Goal: Information Seeking & Learning: Find specific fact

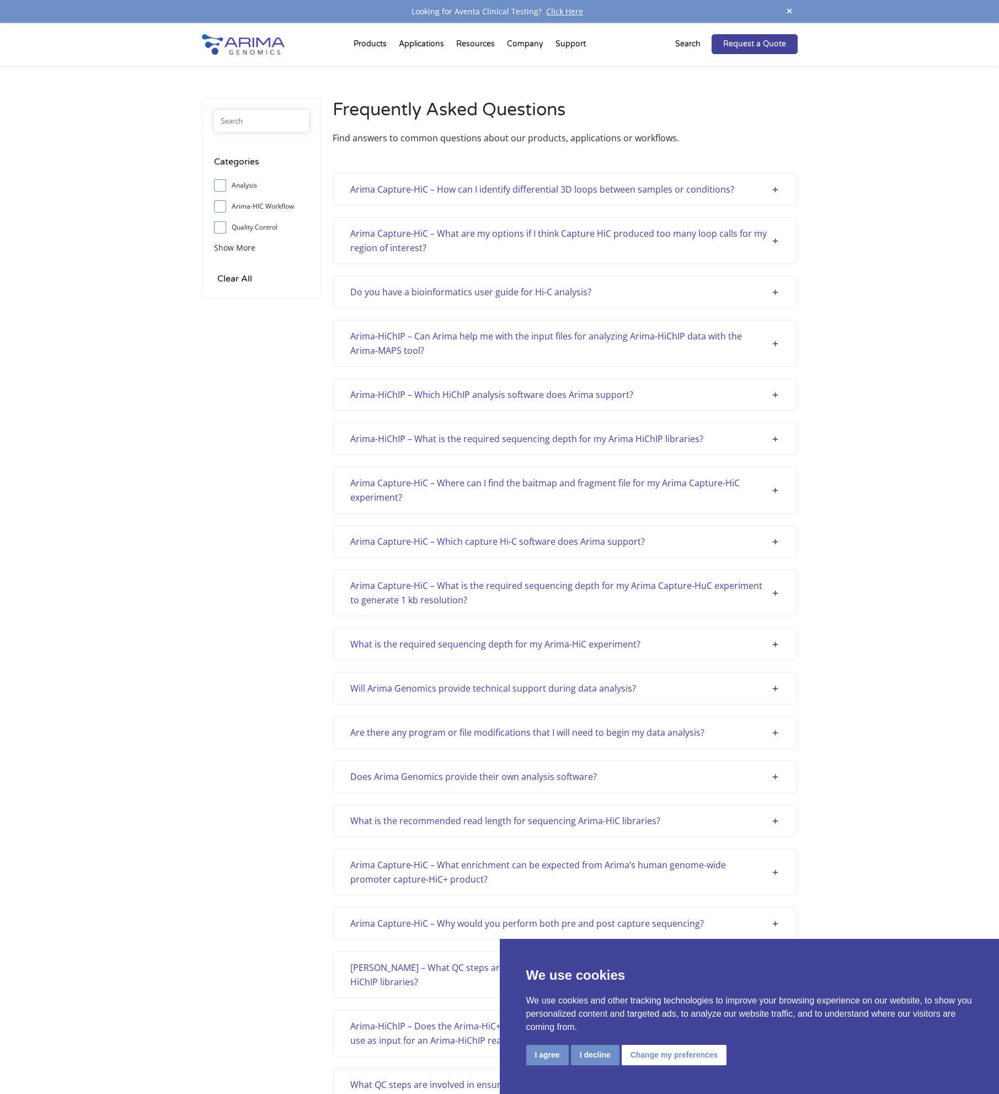
click at [255, 119] on input "text" at bounding box center [261, 121] width 95 height 22
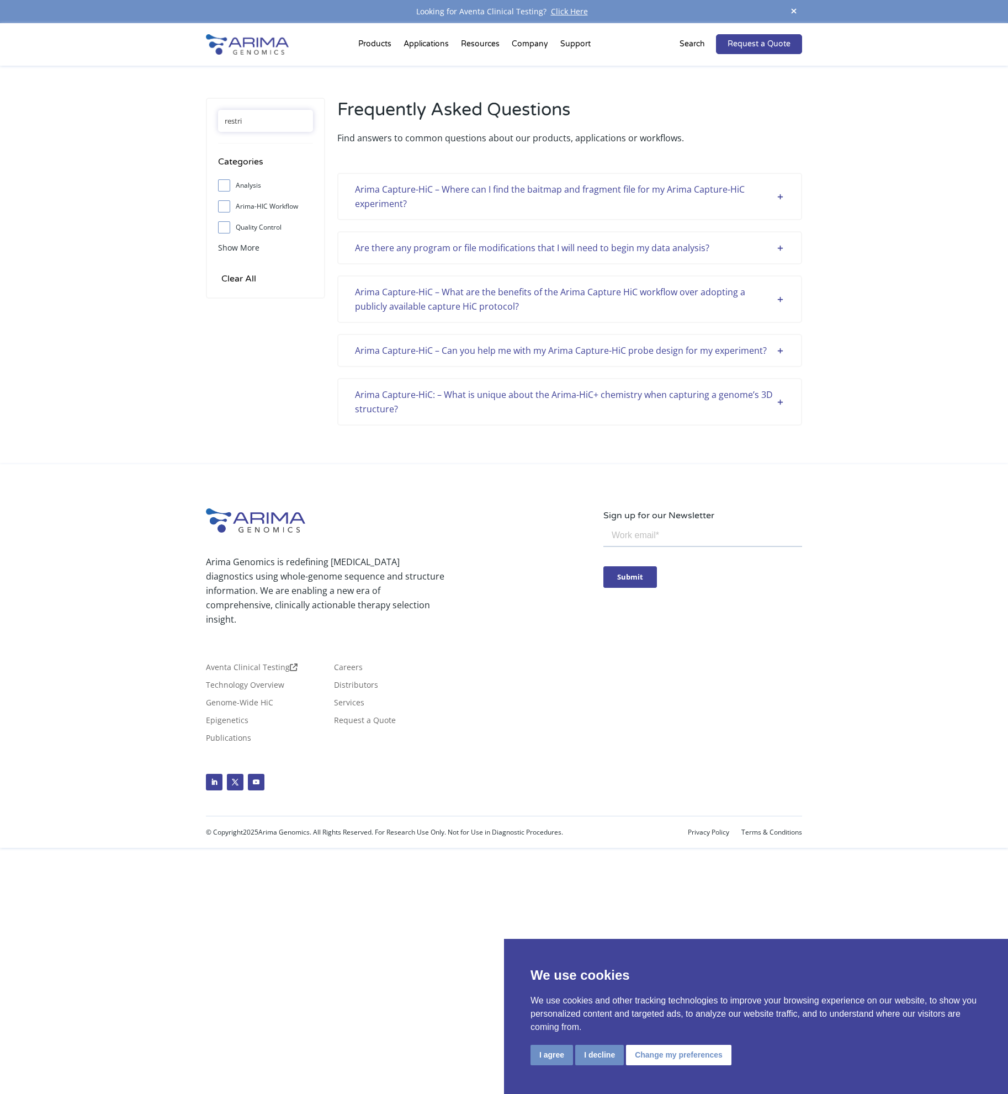
click at [246, 121] on input "restri" at bounding box center [265, 121] width 95 height 22
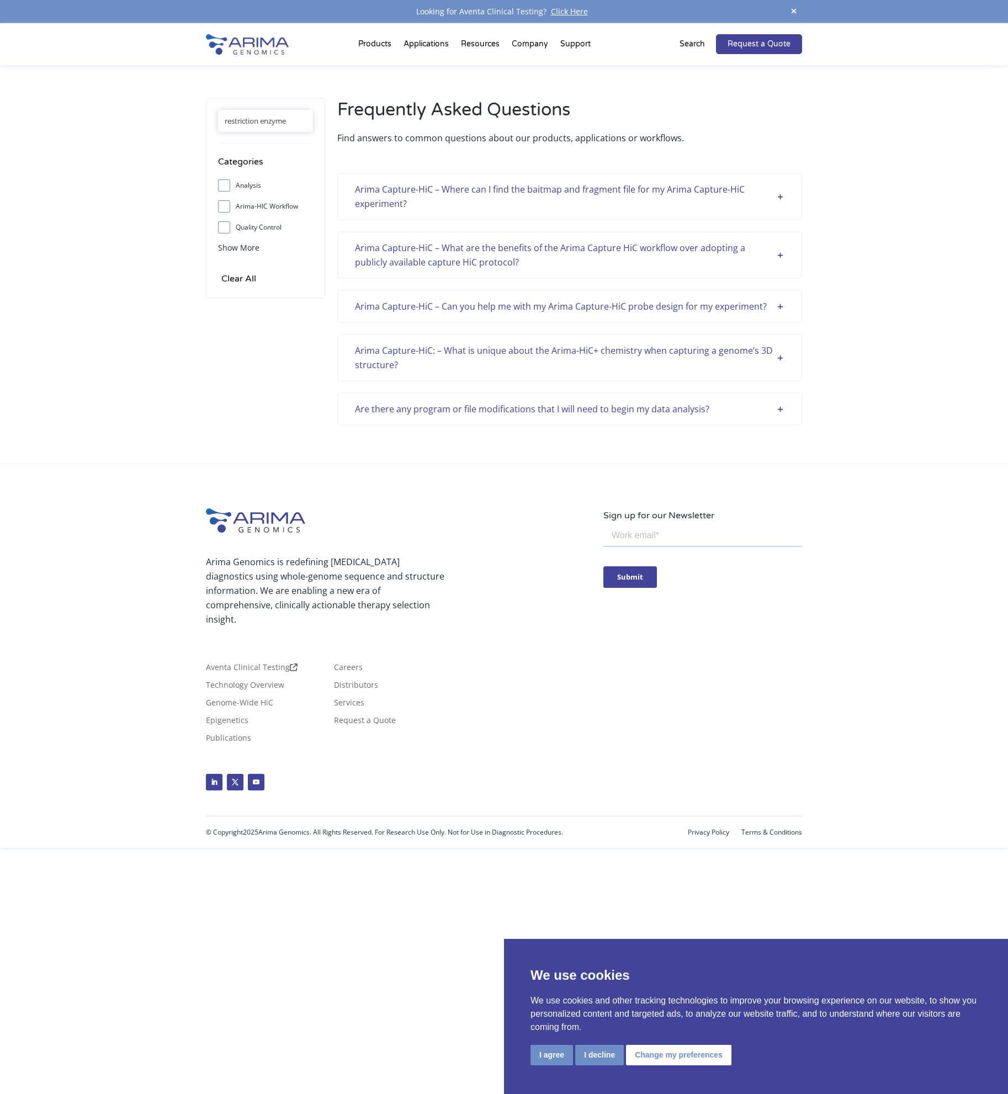
type input "restriction enzyme"
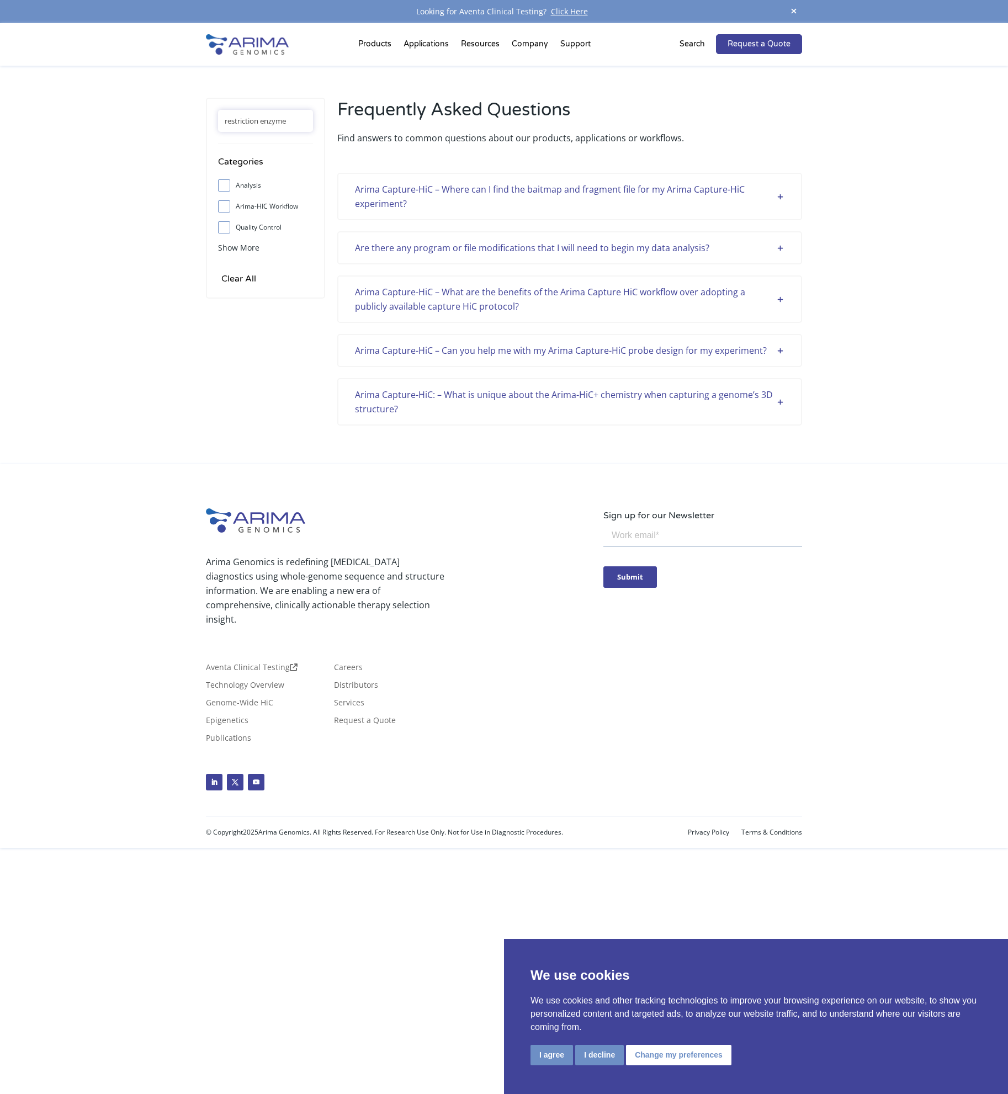
click at [469, 183] on div "Arima Capture-HiC – Where can I find the baitmap and fragment file for my Arima…" at bounding box center [569, 196] width 429 height 29
click at [470, 199] on div "Arima Capture-HiC – Where can I find the baitmap and fragment file for my Arima…" at bounding box center [569, 196] width 429 height 29
click at [778, 203] on div "Arima Capture-HiC – Where can I find the baitmap and fragment file for my Arima…" at bounding box center [569, 196] width 429 height 29
click at [784, 195] on div "Arima Capture-HiC – Where can I find the baitmap and fragment file for my Arima…" at bounding box center [569, 196] width 429 height 29
click at [435, 178] on div "Arima Capture-HiC – Where can I find the baitmap and fragment file for my Arima…" at bounding box center [569, 196] width 465 height 47
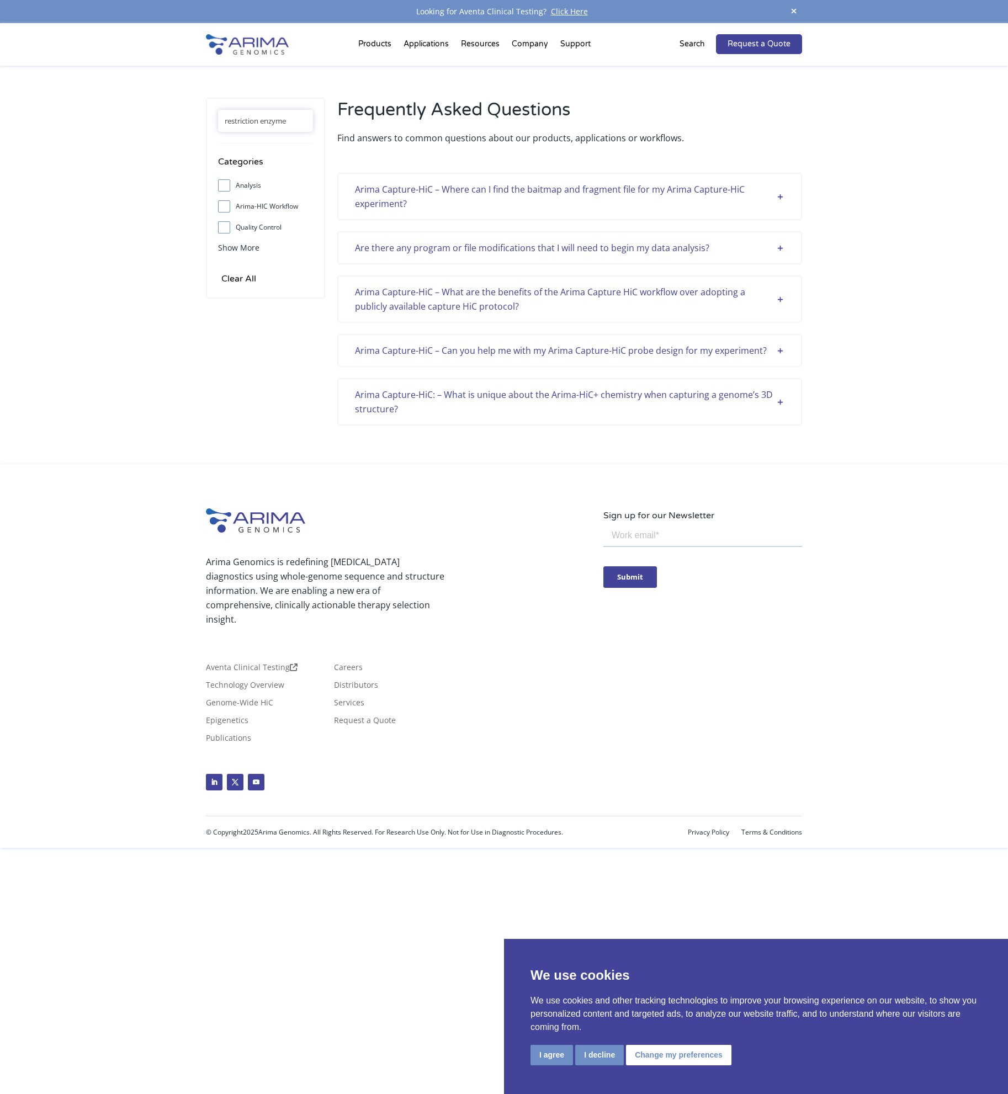
click at [390, 198] on div "Arima Capture-HiC – Where can I find the baitmap and fragment file for my Arima…" at bounding box center [569, 196] width 429 height 29
drag, startPoint x: 390, startPoint y: 198, endPoint x: 237, endPoint y: 330, distance: 202.3
drag, startPoint x: 400, startPoint y: 193, endPoint x: 308, endPoint y: 375, distance: 203.9
click at [872, 645] on div "Arima Genomics is redefining [MEDICAL_DATA] diagnostics using whole-genome sequ…" at bounding box center [504, 656] width 1008 height 384
click at [542, 1052] on button "I agree" at bounding box center [551, 1055] width 42 height 20
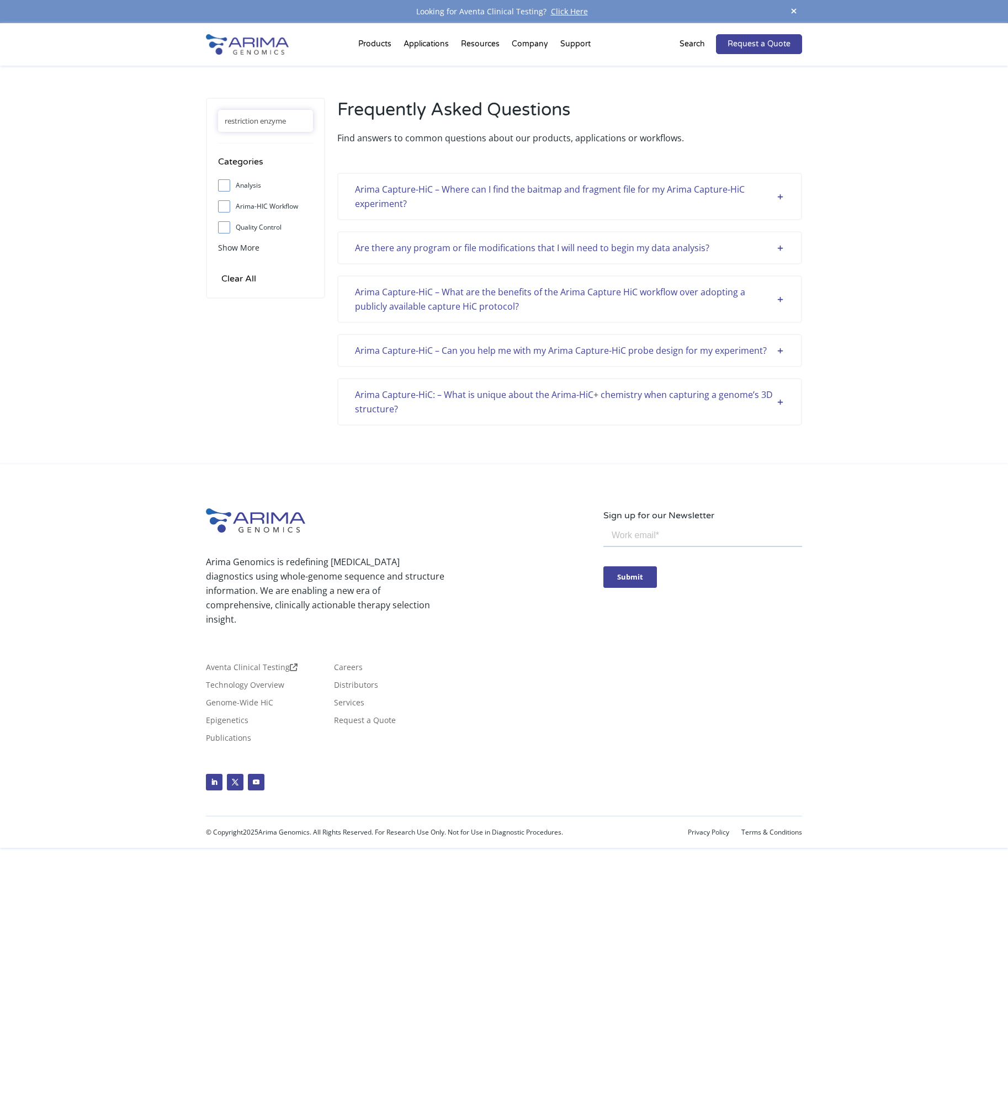
click at [772, 199] on div "Arima Capture-HiC – Where can I find the baitmap and fragment file for my Arima…" at bounding box center [569, 196] width 429 height 29
click at [779, 199] on div "Arima Capture-HiC – Where can I find the baitmap and fragment file for my Arima…" at bounding box center [569, 196] width 429 height 29
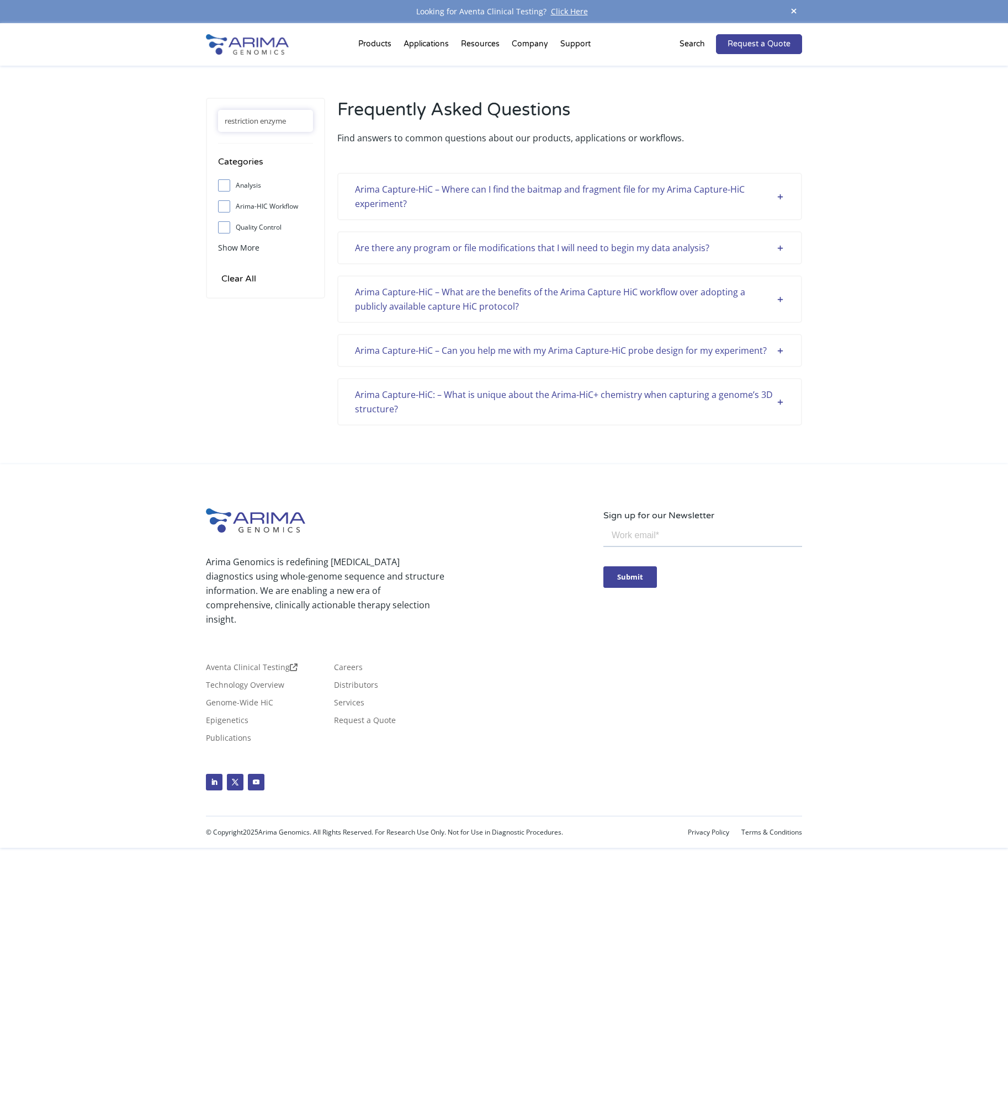
click at [779, 199] on div "Arima Capture-HiC – Where can I find the baitmap and fragment file for my Arima…" at bounding box center [569, 196] width 429 height 29
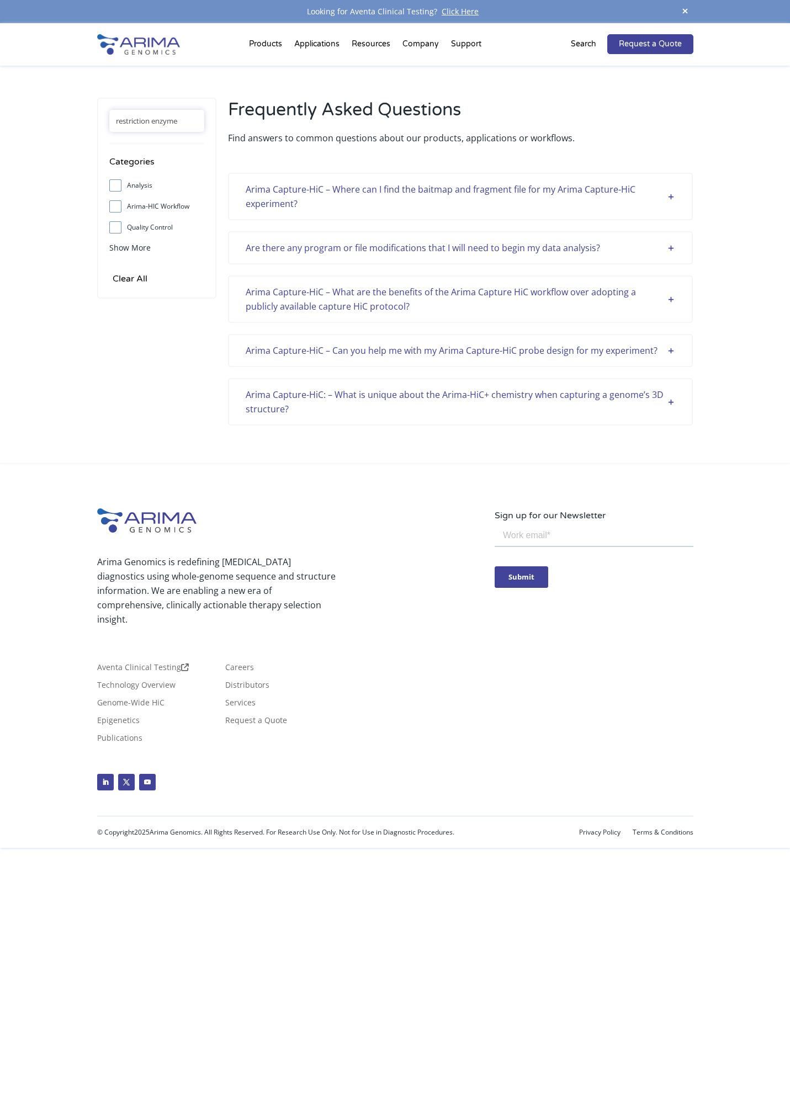
click at [563, 202] on div "Arima Capture-HiC – Where can I find the baitmap and fragment file for my Arima…" at bounding box center [460, 196] width 429 height 29
click at [597, 209] on div "Arima Capture-HiC – Where can I find the baitmap and fragment file for my Arima…" at bounding box center [460, 196] width 429 height 29
click at [627, 209] on div "Arima Capture-HiC – Where can I find the baitmap and fragment file for my Arima…" at bounding box center [460, 196] width 429 height 29
click at [671, 201] on div "Arima Capture-HiC – Where can I find the baitmap and fragment file for my Arima…" at bounding box center [460, 196] width 429 height 29
drag, startPoint x: 464, startPoint y: 204, endPoint x: 641, endPoint y: 136, distance: 189.2
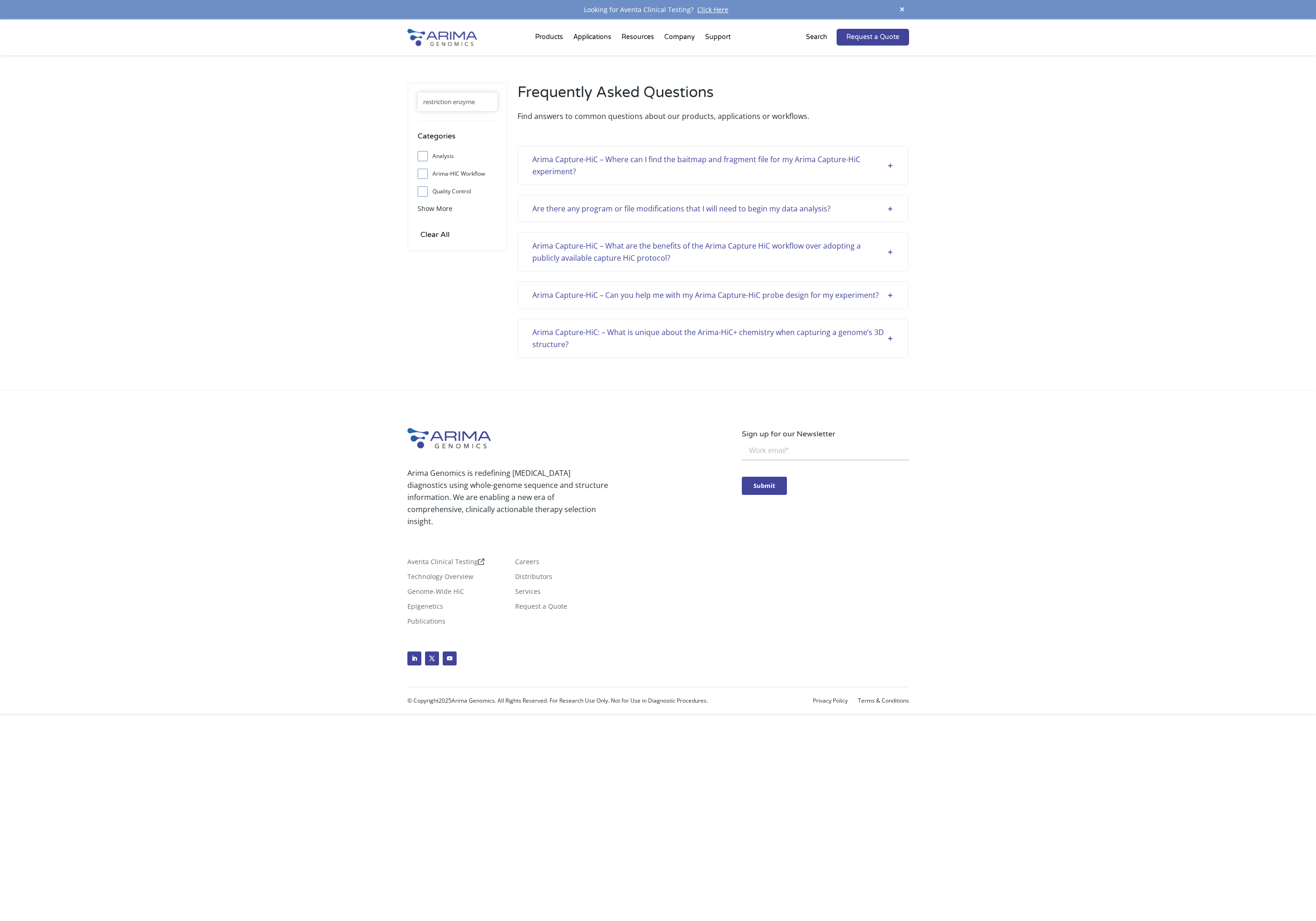
click at [306, 338] on div "restriction enzyme Categories Analysis Arima-HIC Workflow Quality Control Sampl…" at bounding box center [658, 223] width 1316 height 335
